Goal: Task Accomplishment & Management: Use online tool/utility

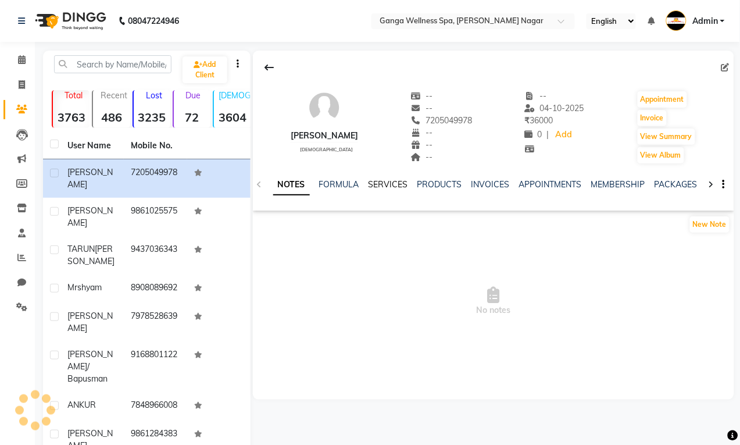
click at [383, 188] on link "SERVICES" at bounding box center [389, 184] width 40 height 10
click at [388, 187] on link "SERVICES" at bounding box center [389, 184] width 40 height 10
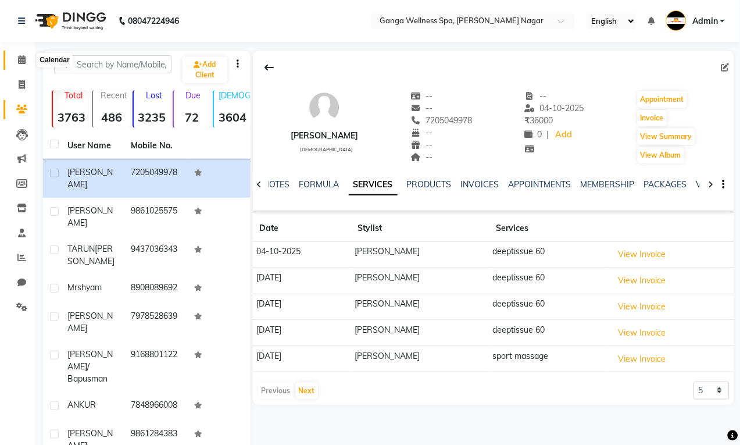
click at [20, 61] on icon at bounding box center [22, 59] width 8 height 9
click at [16, 79] on span at bounding box center [22, 85] width 20 height 13
select select "service"
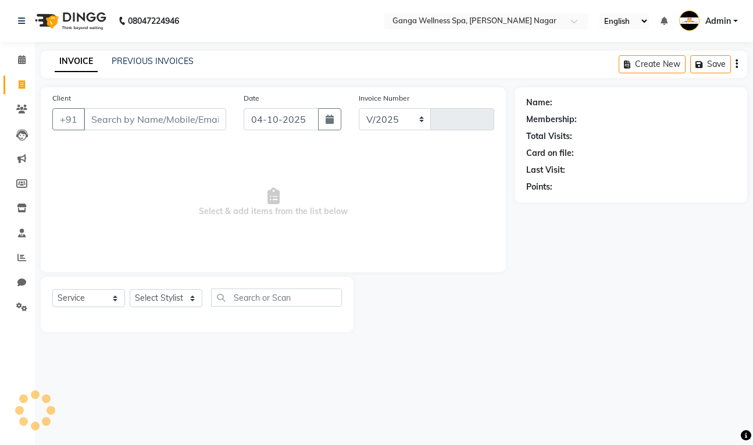
select select "762"
type input "3412"
click at [465, 23] on input "text" at bounding box center [474, 22] width 169 height 12
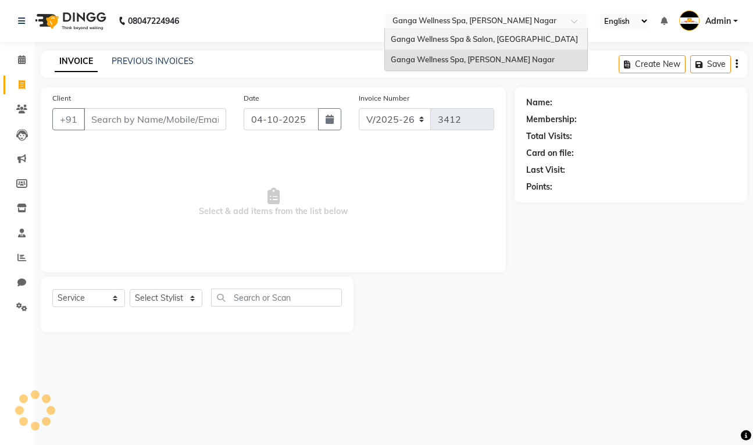
click at [483, 39] on span "Ganga Wellness Spa & Salon, [GEOGRAPHIC_DATA]" at bounding box center [484, 38] width 187 height 9
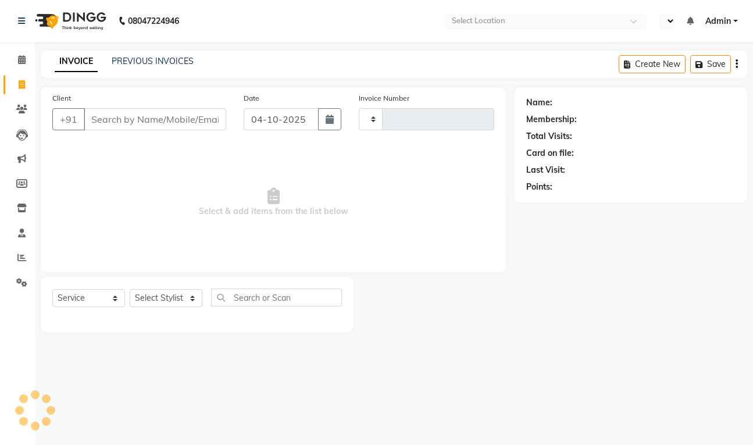
select select "service"
type input "2747"
select select "en"
select select "715"
click at [17, 86] on span at bounding box center [22, 85] width 20 height 13
